Goal: Task Accomplishment & Management: Manage account settings

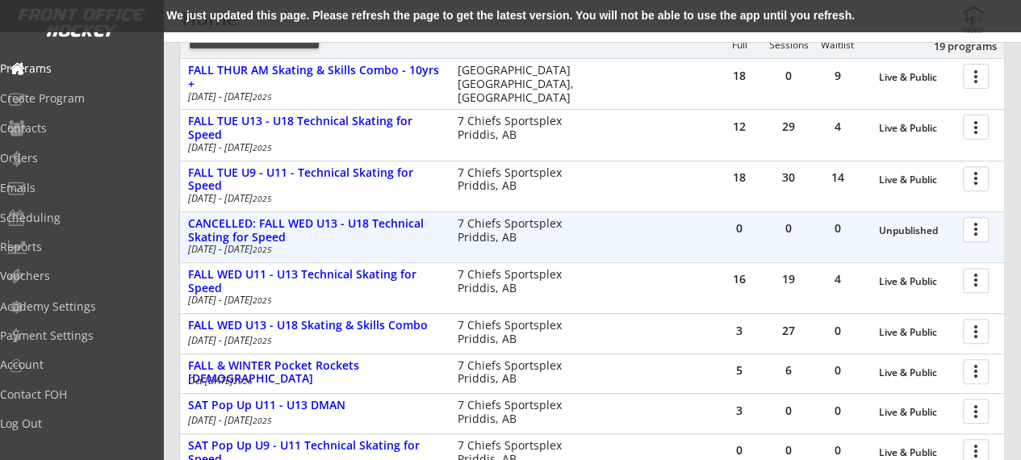
scroll to position [238, 0]
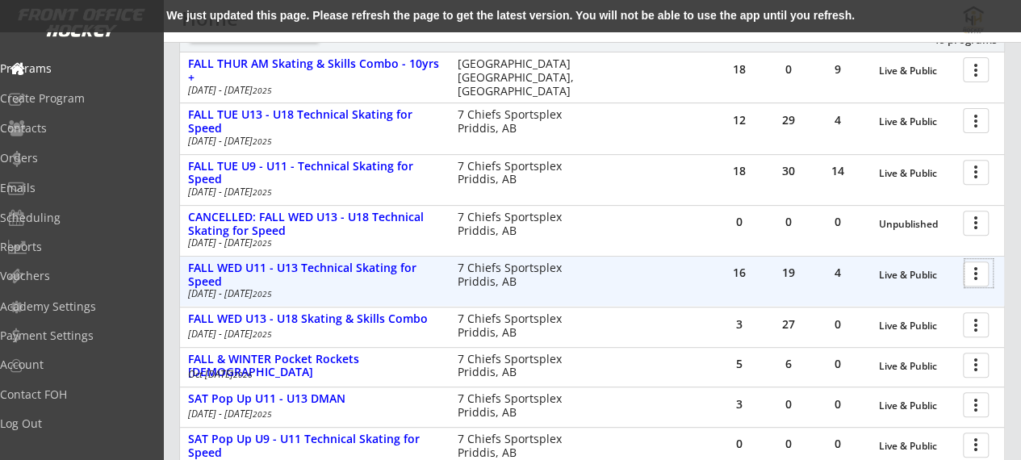
click at [970, 273] on div at bounding box center [979, 273] width 28 height 28
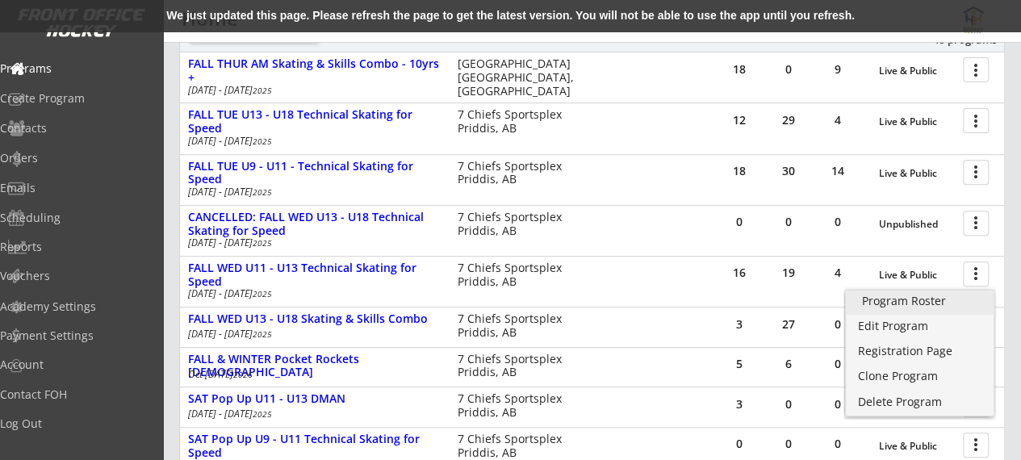
click at [917, 308] on link "Program Roster" at bounding box center [920, 303] width 149 height 24
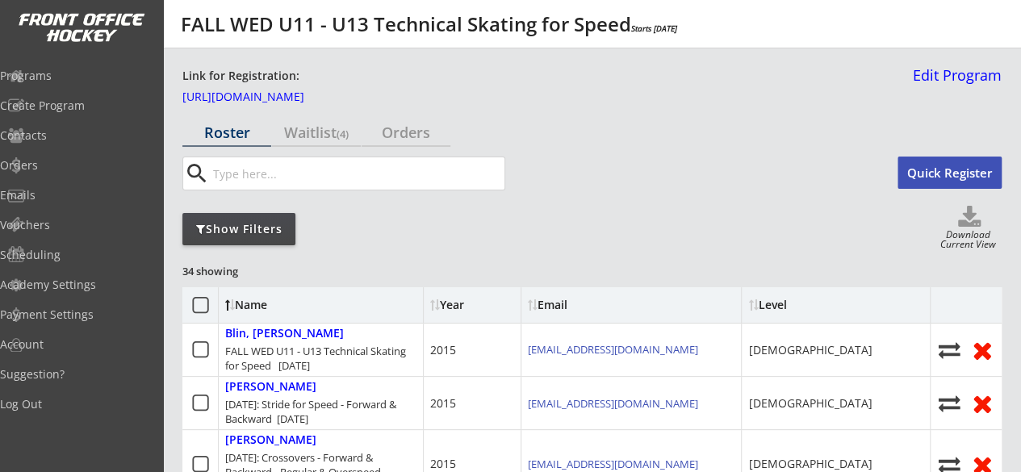
click at [243, 222] on div "Show Filters" at bounding box center [238, 229] width 113 height 16
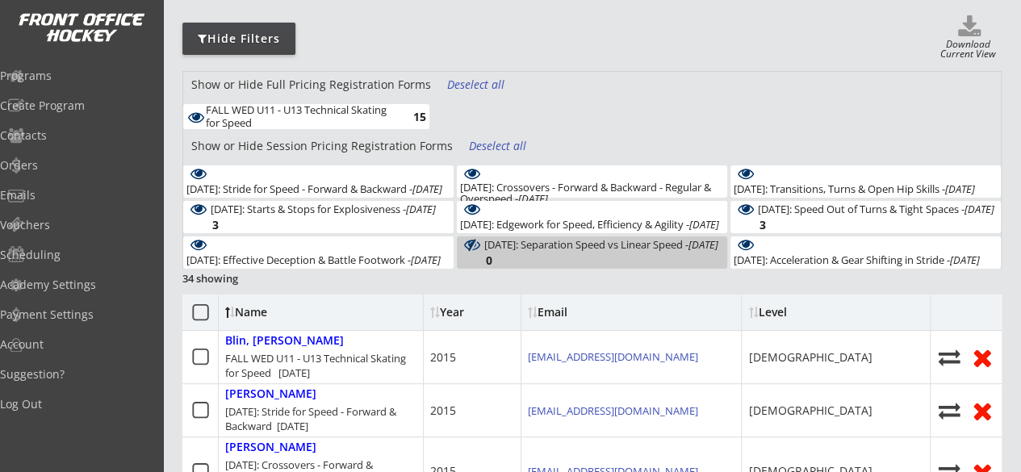
scroll to position [194, 0]
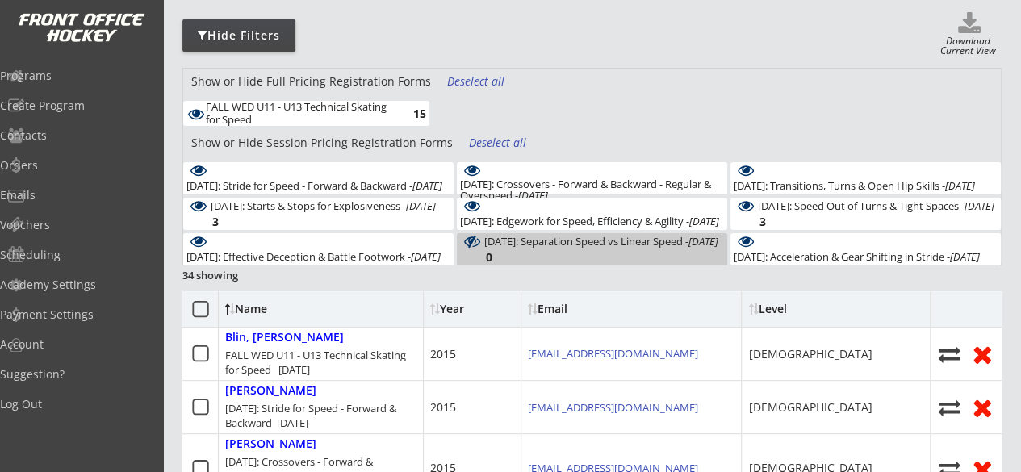
click at [484, 140] on div "Deselect all" at bounding box center [499, 143] width 60 height 16
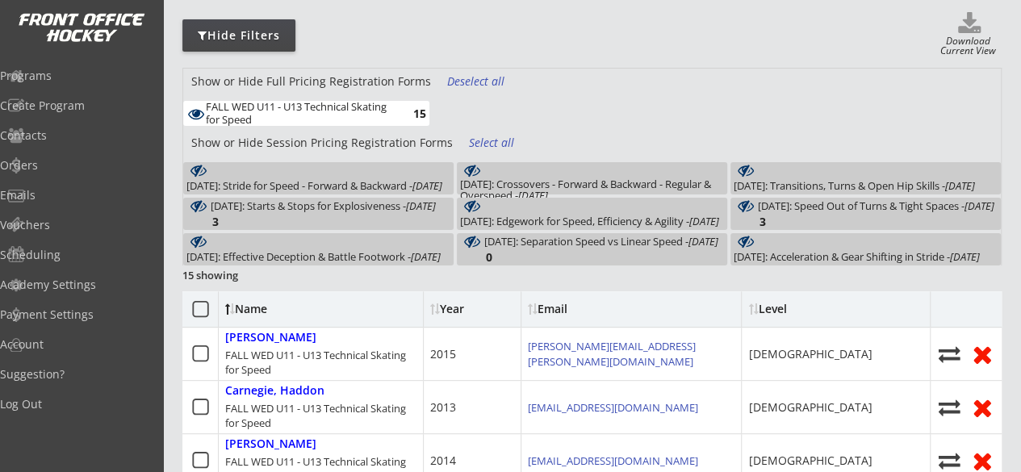
click at [400, 180] on div "[DATE]: Stride for Speed - Forward & Backward - [DATE]" at bounding box center [314, 185] width 256 height 11
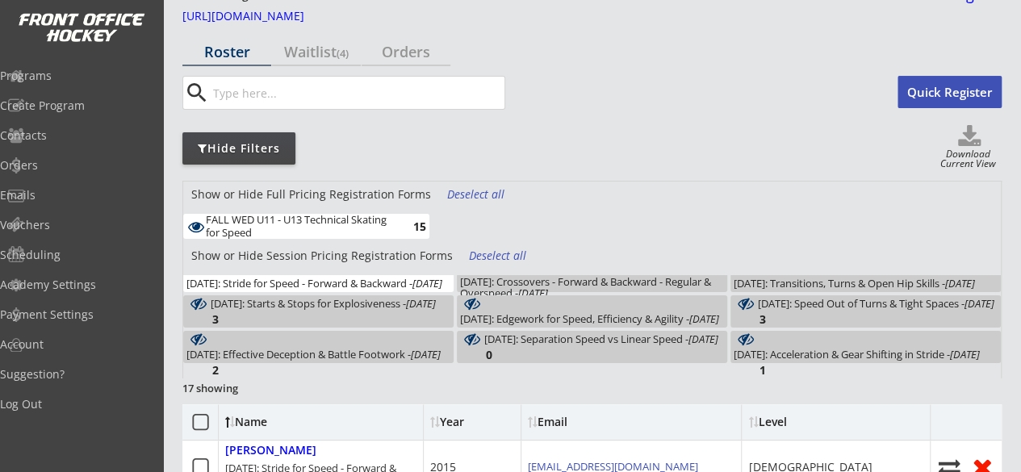
scroll to position [0, 0]
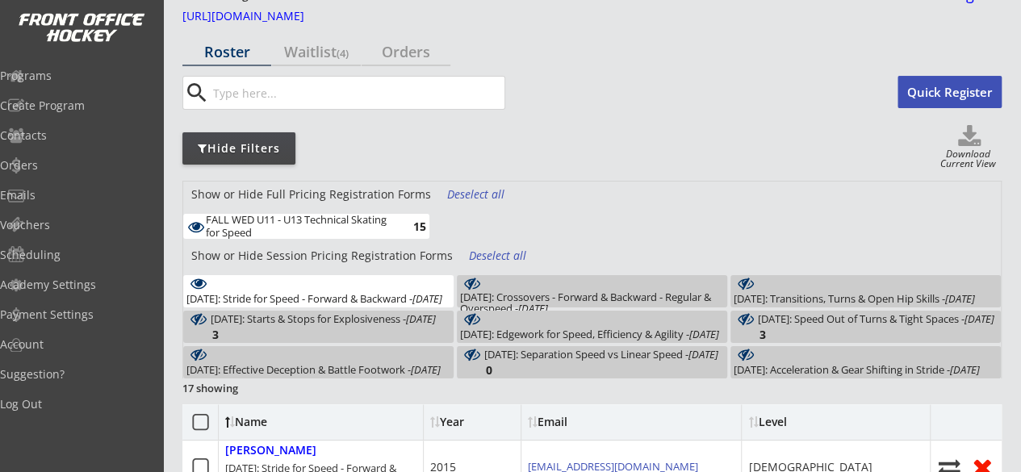
click at [415, 288] on div "[DATE]: Stride for Speed - Forward & Backward - [DATE] 2" at bounding box center [318, 291] width 270 height 32
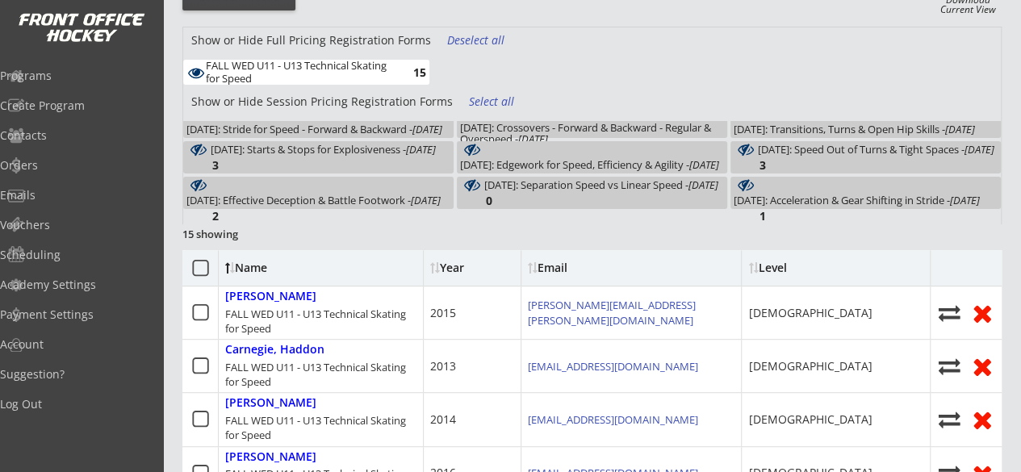
scroll to position [250, 0]
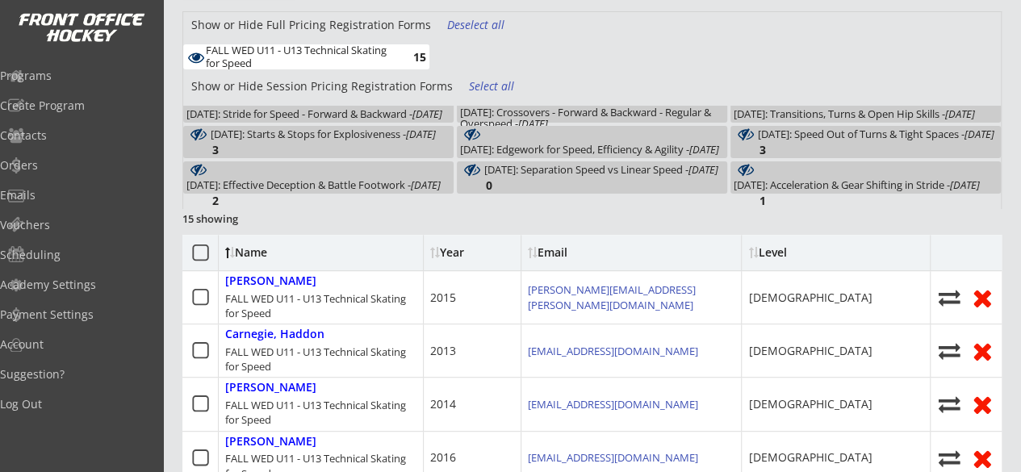
click at [475, 23] on div "Deselect all" at bounding box center [477, 25] width 60 height 16
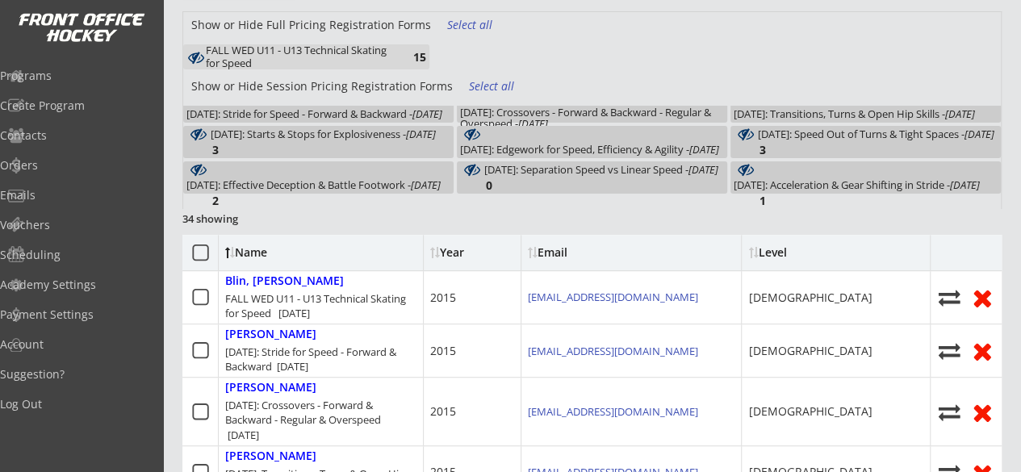
scroll to position [0, 0]
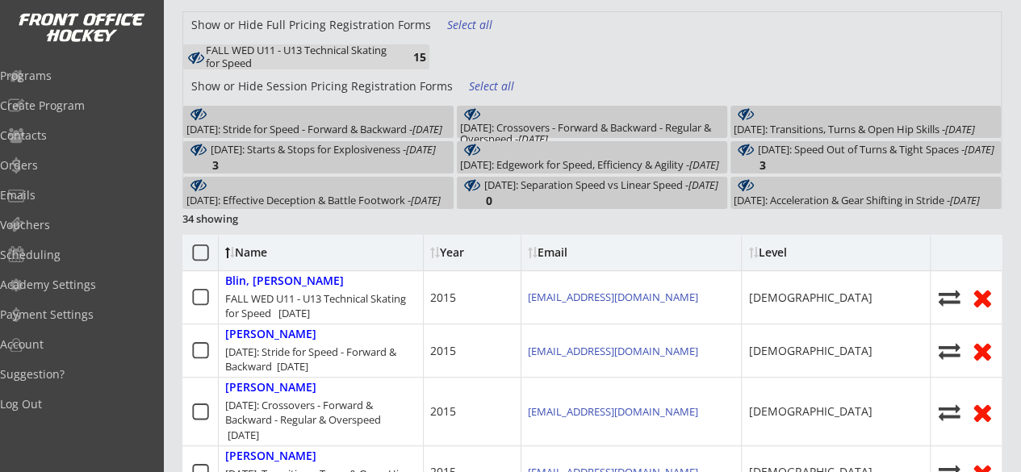
click at [409, 124] on div "[DATE]: Stride for Speed - Forward & Backward - [DATE]" at bounding box center [314, 129] width 256 height 11
